Goal: Task Accomplishment & Management: Complete application form

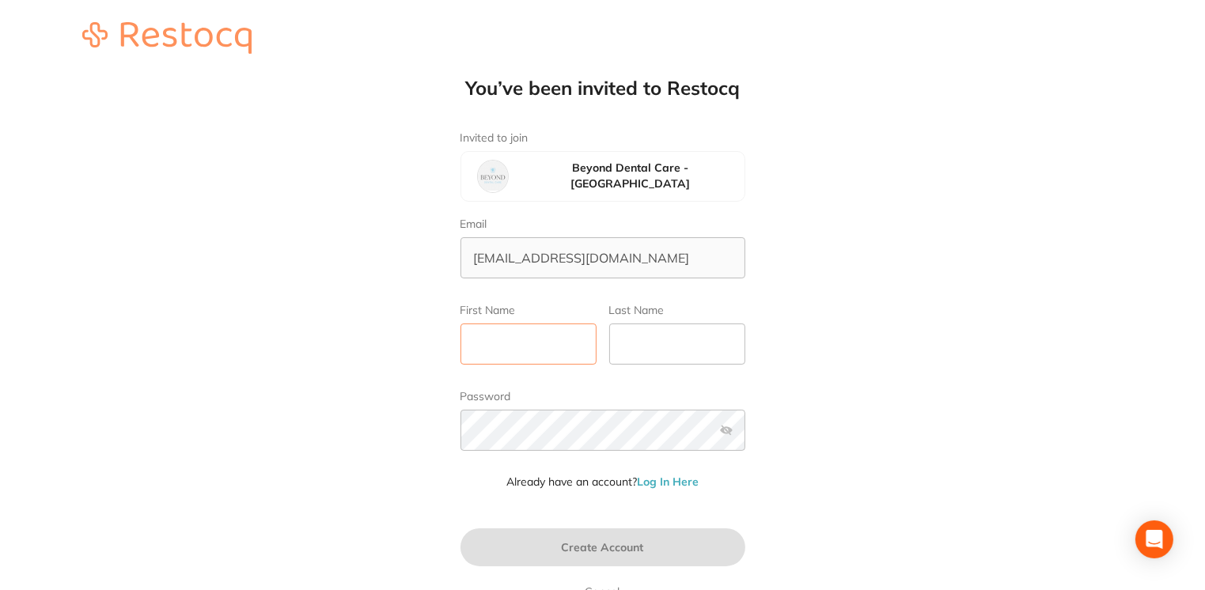
click at [513, 341] on input "First Name" at bounding box center [529, 344] width 136 height 41
type input "[PERSON_NAME]"
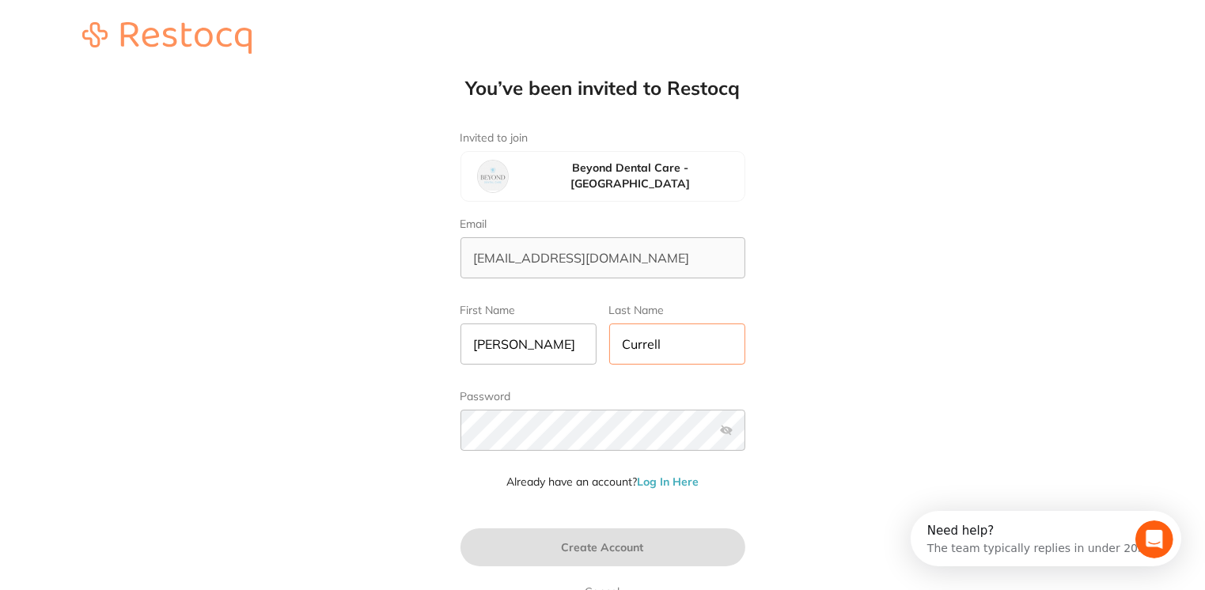
type input "Currell"
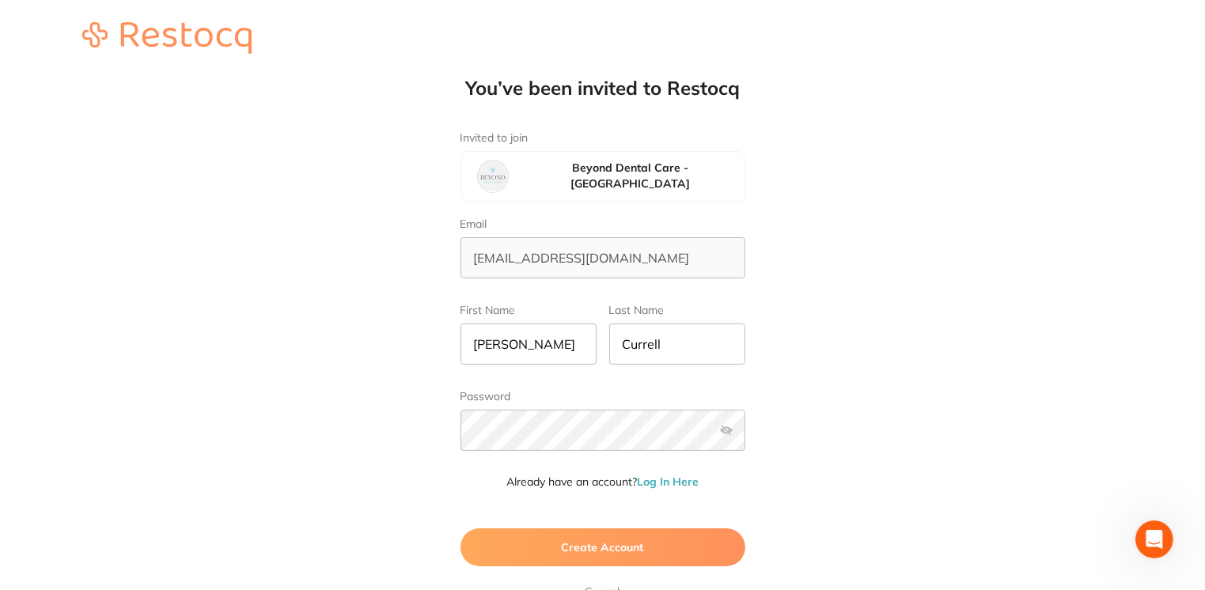
click at [554, 551] on button "Create Account" at bounding box center [603, 548] width 285 height 38
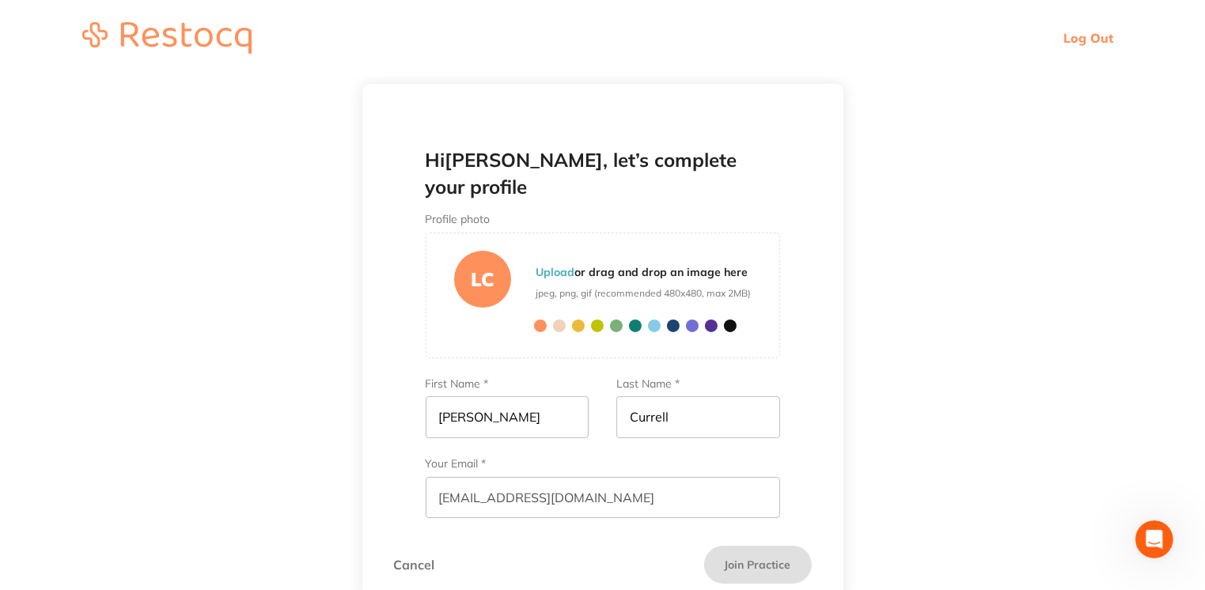
click at [688, 327] on span at bounding box center [692, 326] width 13 height 13
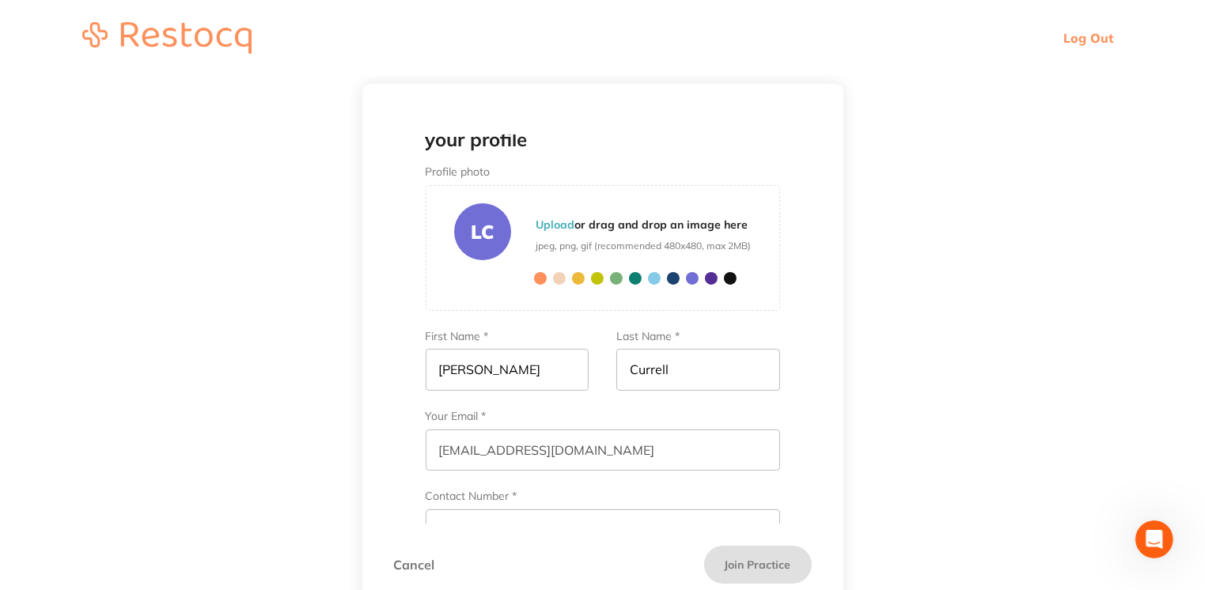
scroll to position [92, 0]
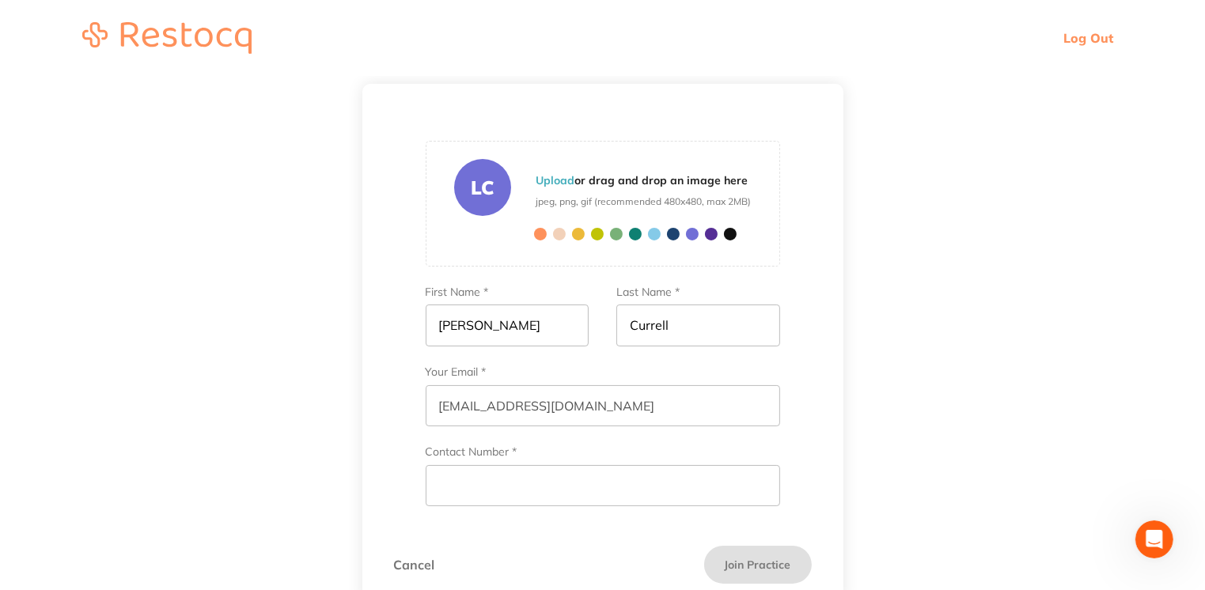
click at [652, 233] on span at bounding box center [654, 234] width 13 height 13
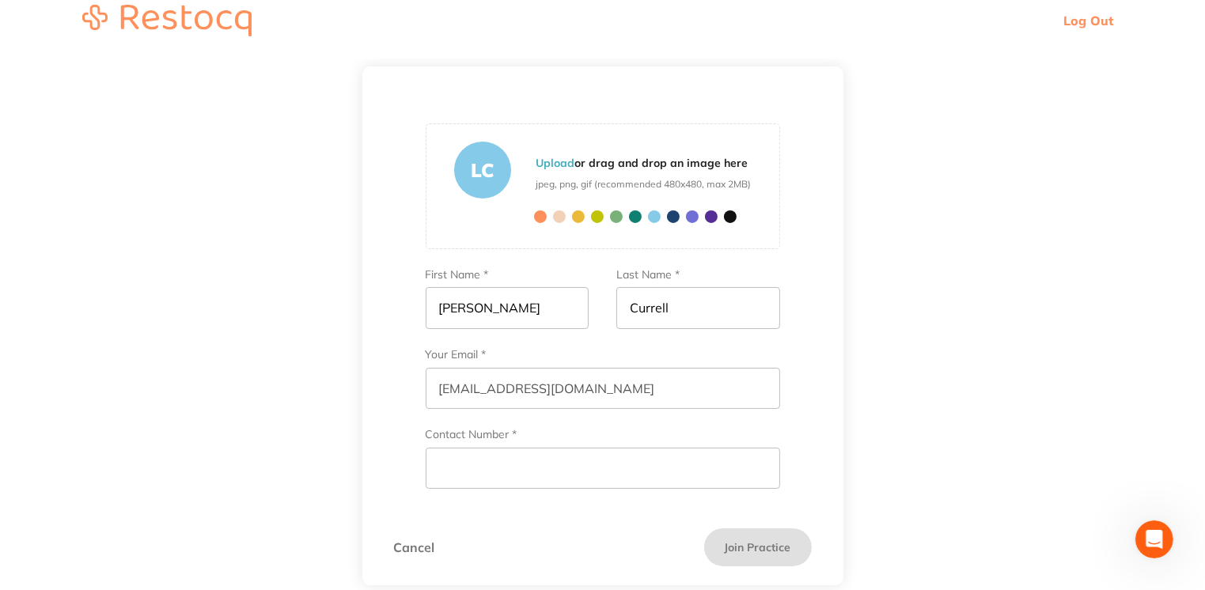
scroll to position [20, 0]
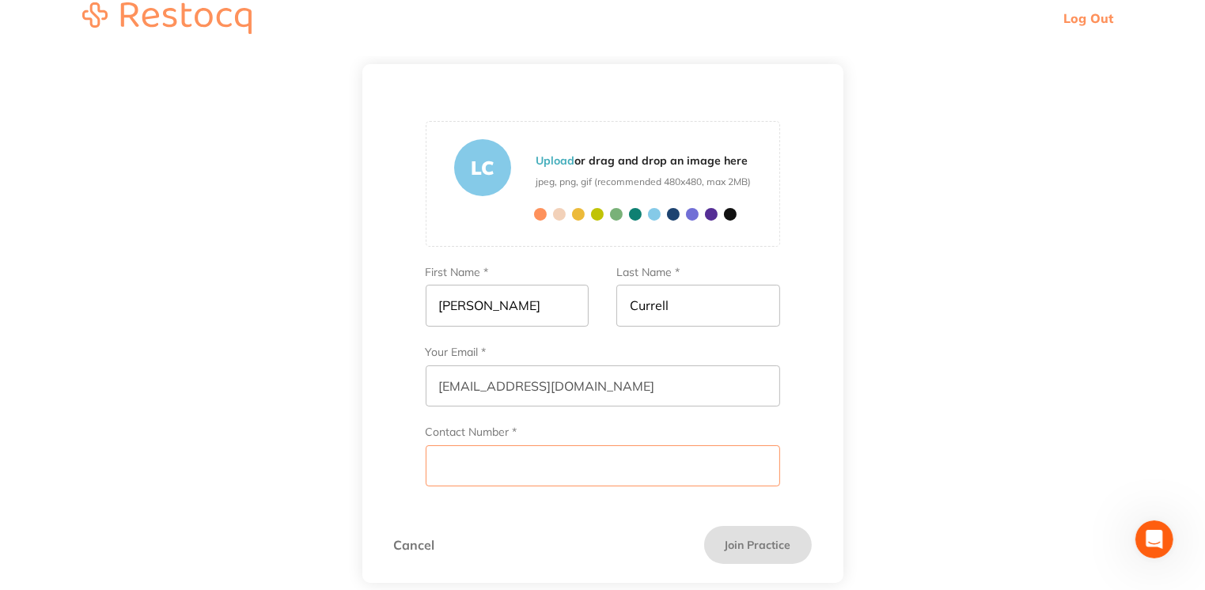
click at [500, 480] on input "Contact Number *" at bounding box center [603, 465] width 354 height 41
type input "0497357112"
click at [423, 498] on div "Hi Lisa-Claire , let’s complete your profile Profile photo LC Upload or drag an…" at bounding box center [602, 309] width 481 height 389
click at [755, 543] on button "Join Practice" at bounding box center [758, 545] width 108 height 38
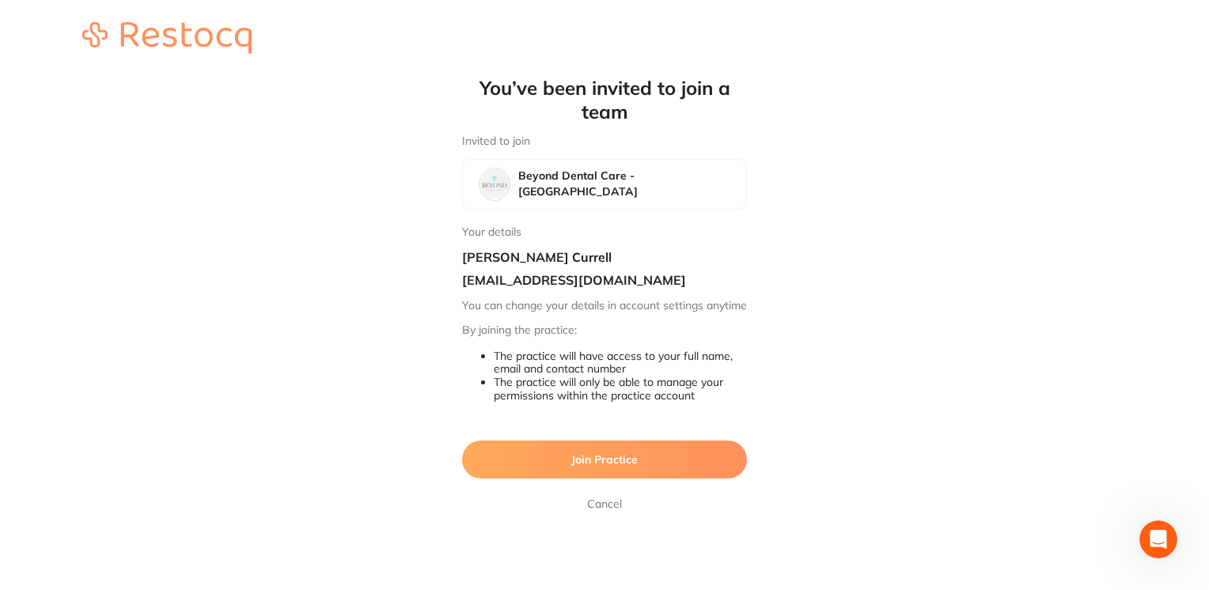
click at [681, 473] on button "Join Practice" at bounding box center [604, 460] width 285 height 38
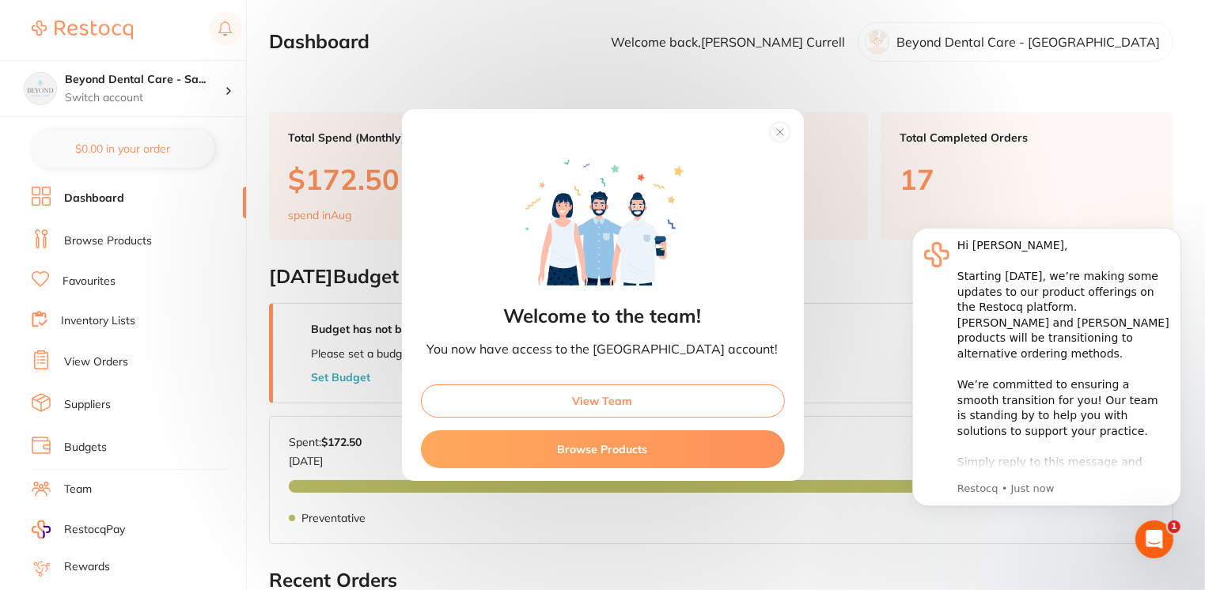
click at [771, 130] on circle at bounding box center [780, 132] width 18 height 18
